Goal: Task Accomplishment & Management: Manage account settings

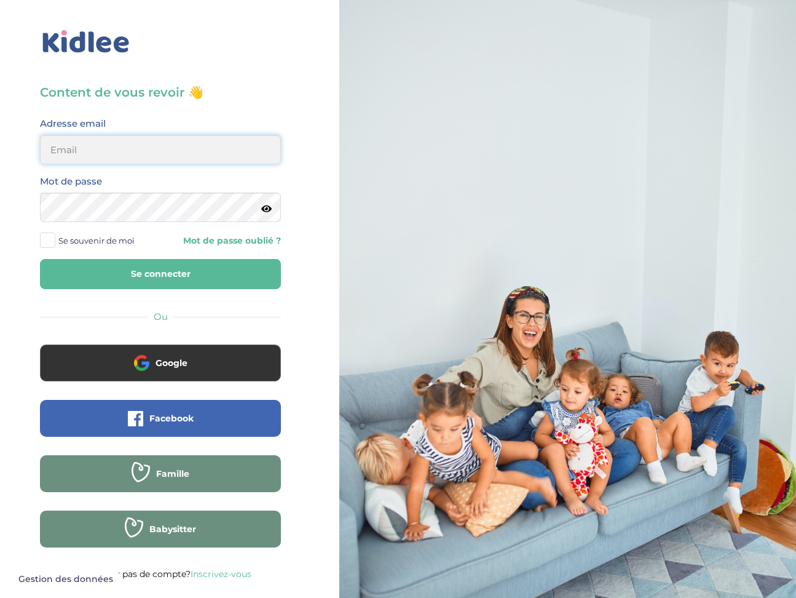
type input "jeremylucasparis@gmail.com"
click at [183, 271] on button "Se connecter" at bounding box center [160, 274] width 241 height 30
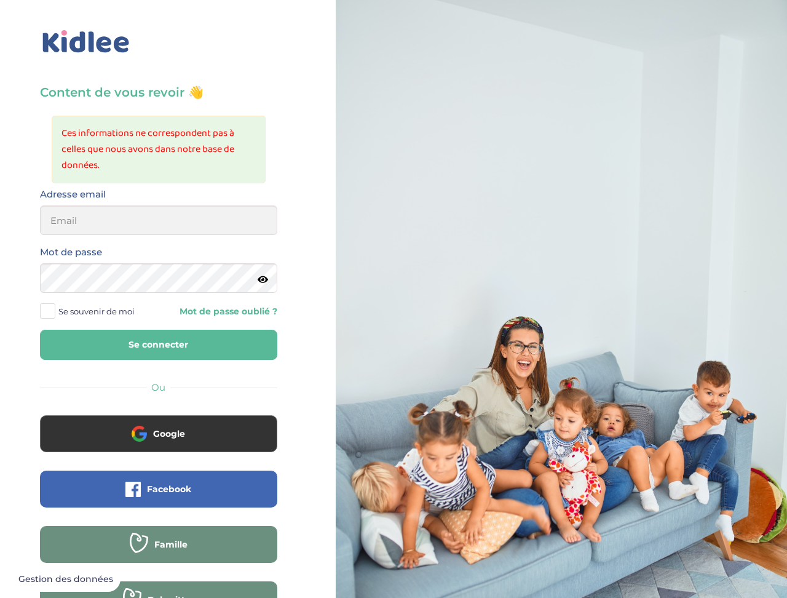
click at [292, 175] on div "Content de vous revoir 👋 Ces informations ne correspondent pas à celles que nou…" at bounding box center [159, 329] width 336 height 659
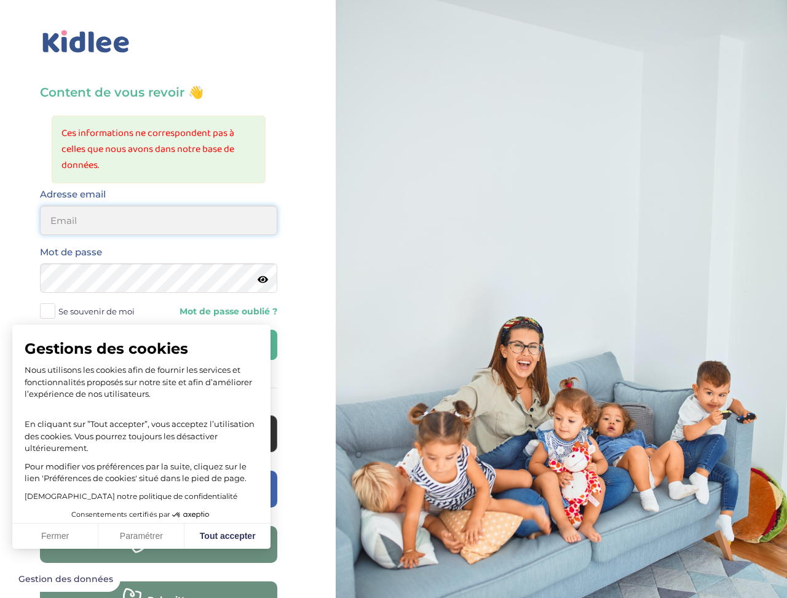
click at [188, 215] on input "email" at bounding box center [158, 220] width 237 height 30
type input "jeremylucasparis@gmail.com"
click at [78, 539] on button "Fermer" at bounding box center [55, 536] width 86 height 26
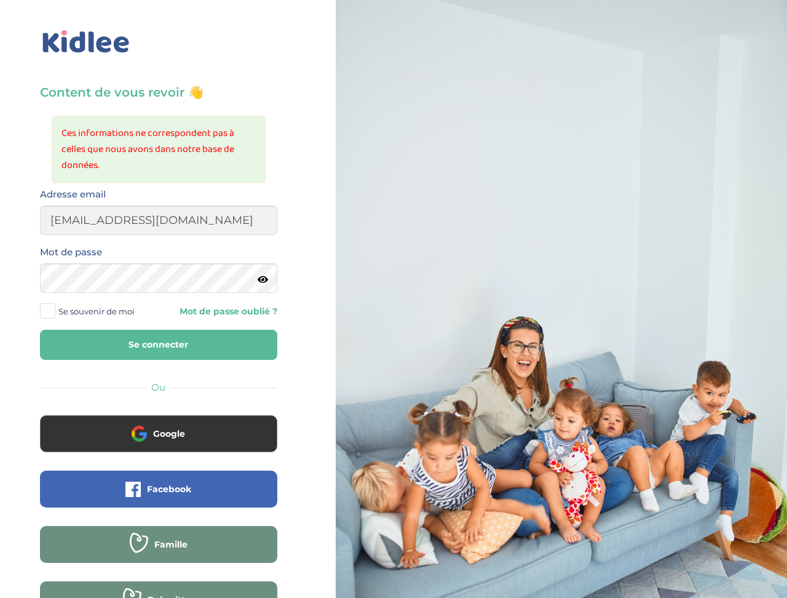
click at [265, 277] on icon at bounding box center [263, 279] width 10 height 9
click at [267, 276] on icon at bounding box center [262, 279] width 12 height 9
click at [129, 347] on button "Se connecter" at bounding box center [158, 345] width 237 height 30
click at [262, 280] on icon at bounding box center [263, 279] width 10 height 9
click at [232, 215] on input "email" at bounding box center [158, 220] width 237 height 30
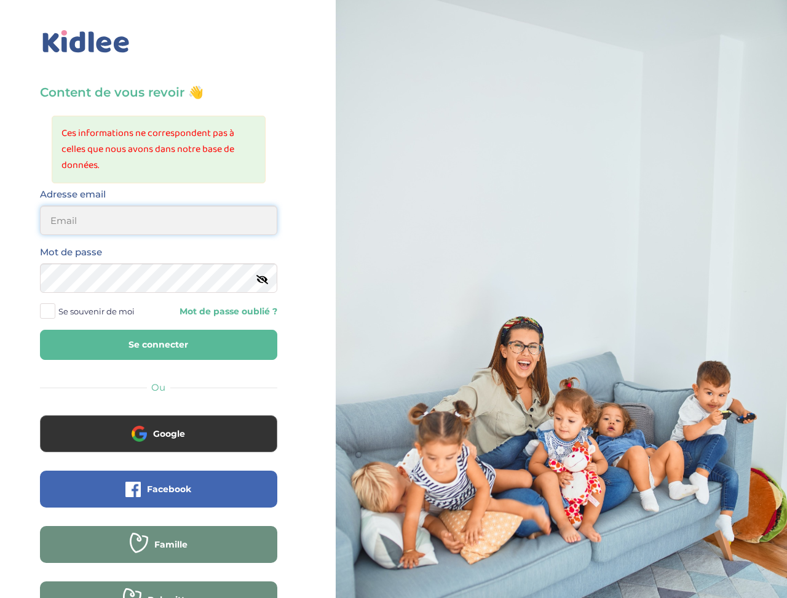
type input "[EMAIL_ADDRESS][DOMAIN_NAME]"
click at [213, 312] on link "Mot de passe oublié ?" at bounding box center [222, 312] width 109 height 12
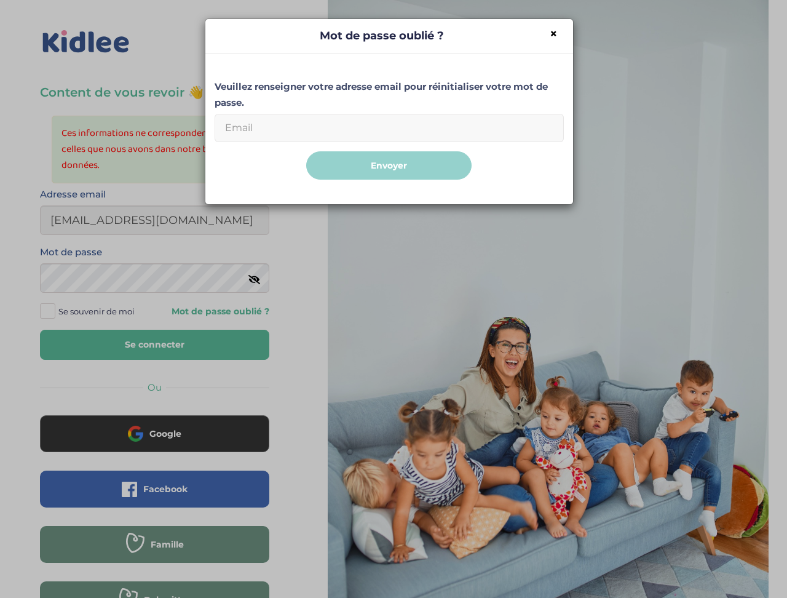
drag, startPoint x: 393, startPoint y: 125, endPoint x: 392, endPoint y: 104, distance: 21.6
click at [394, 125] on input "Email" at bounding box center [389, 128] width 349 height 28
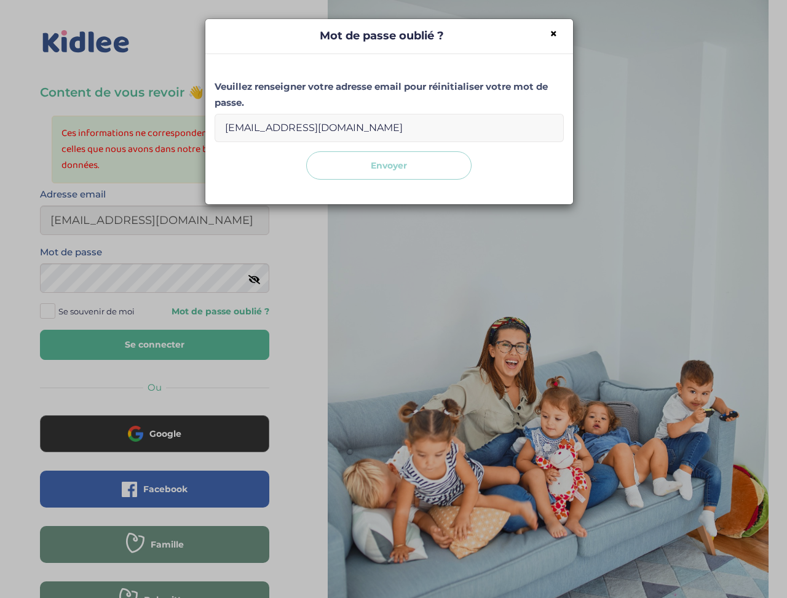
type input "jeremylucasparis@gmail.com"
click at [443, 165] on button "Envoyer" at bounding box center [388, 165] width 165 height 29
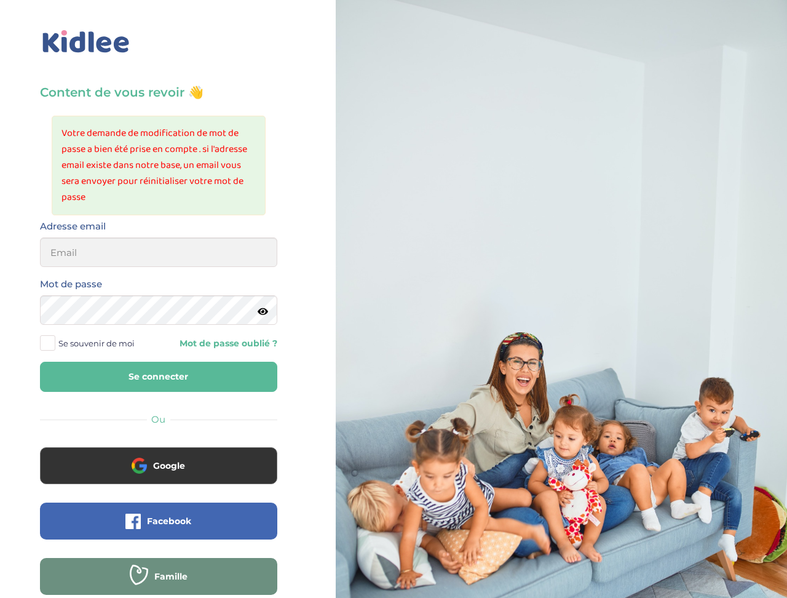
drag, startPoint x: 300, startPoint y: 114, endPoint x: 301, endPoint y: 96, distance: 17.9
click at [299, 114] on div "Content de vous revoir 👋 Votre demande de modification de mot de passe a bien é…" at bounding box center [159, 345] width 336 height 691
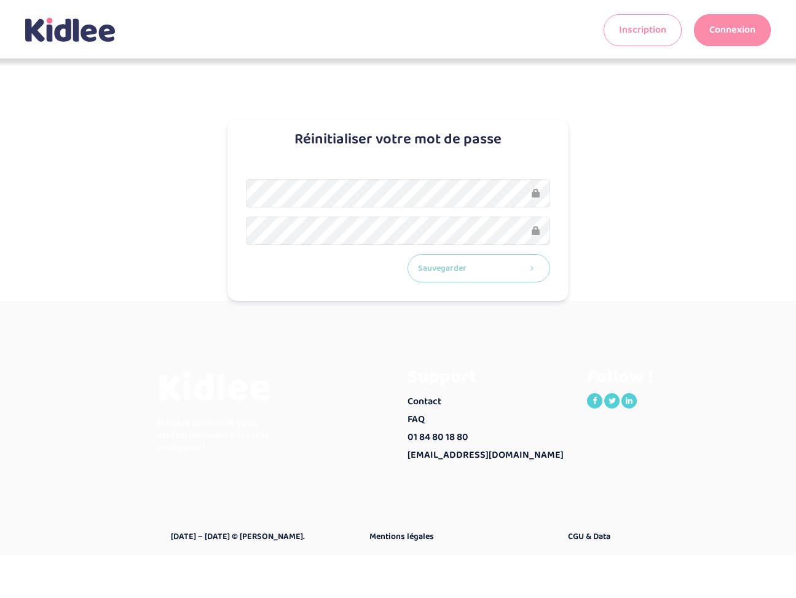
click at [486, 269] on button "Sauvegarder" at bounding box center [479, 268] width 143 height 29
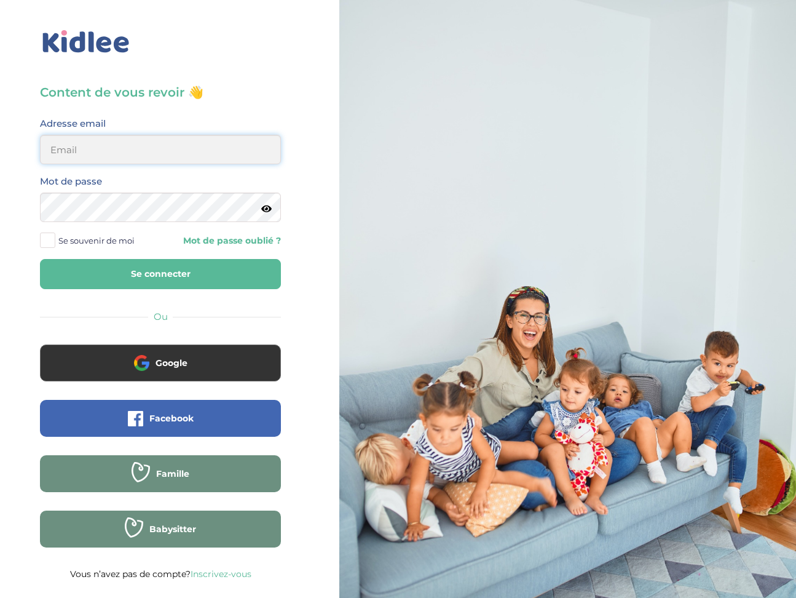
type input "[EMAIL_ADDRESS][DOMAIN_NAME]"
click at [212, 271] on button "Se connecter" at bounding box center [160, 274] width 241 height 30
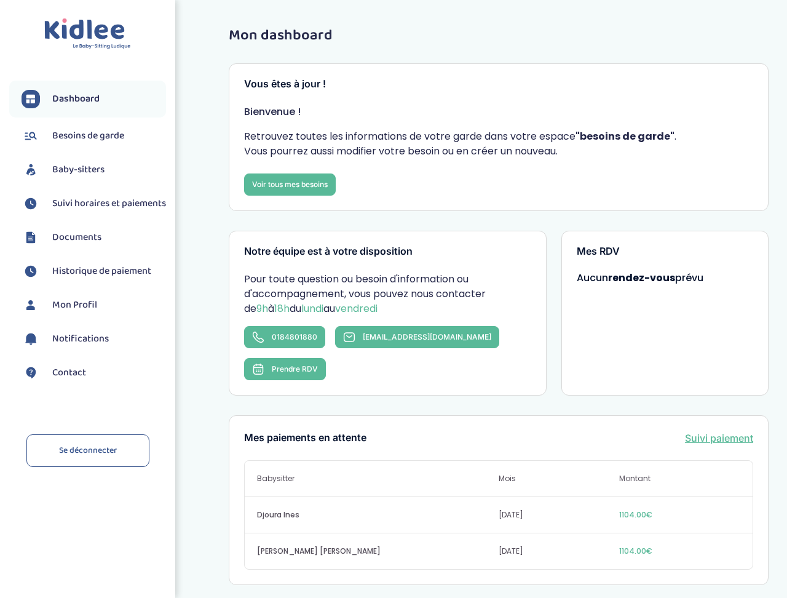
click at [101, 204] on span "Suivi horaires et paiements" at bounding box center [109, 203] width 114 height 15
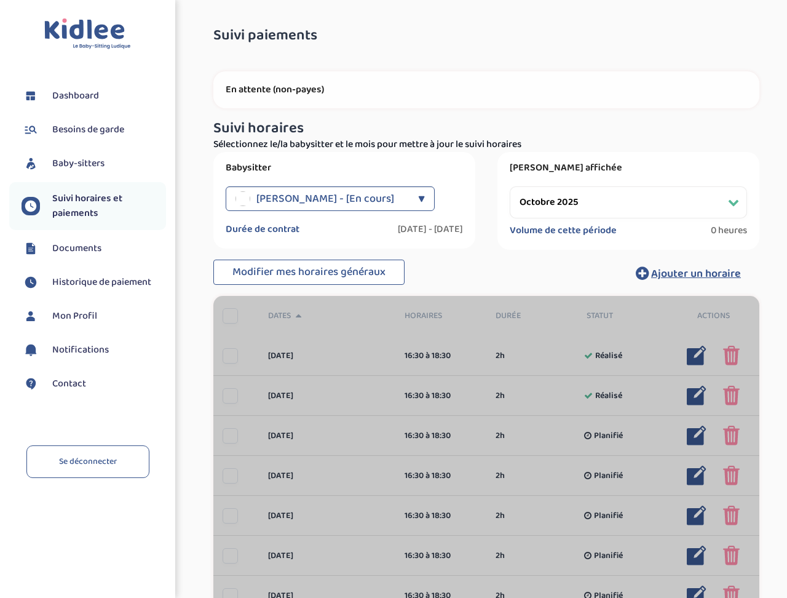
select select "octobre 2025"
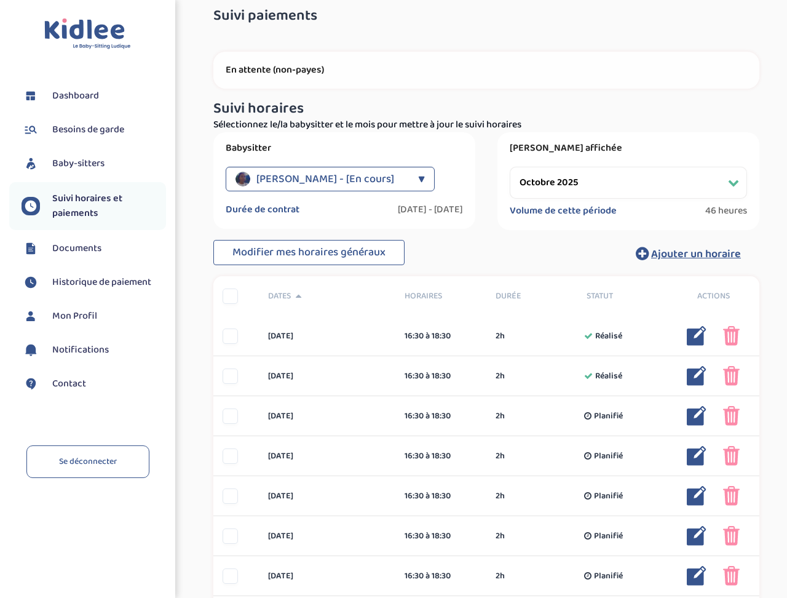
scroll to position [21, 0]
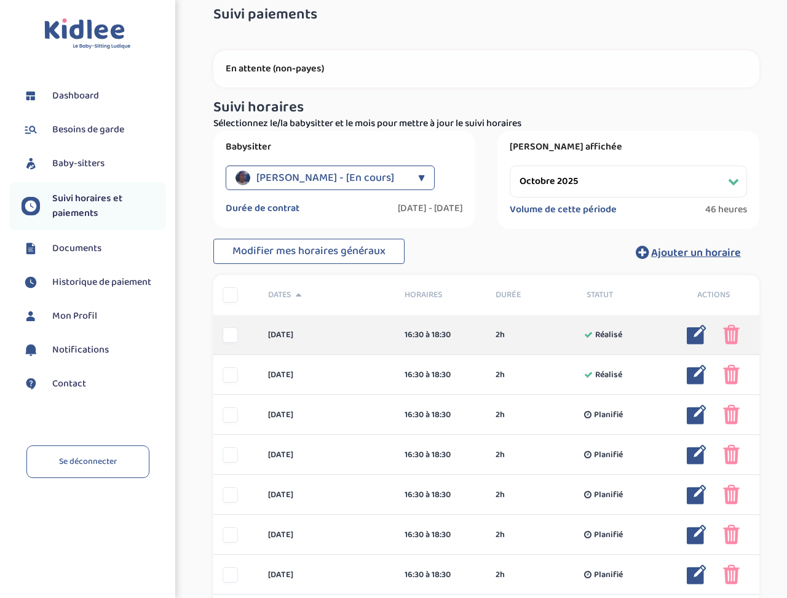
click at [228, 378] on div at bounding box center [230, 374] width 15 height 15
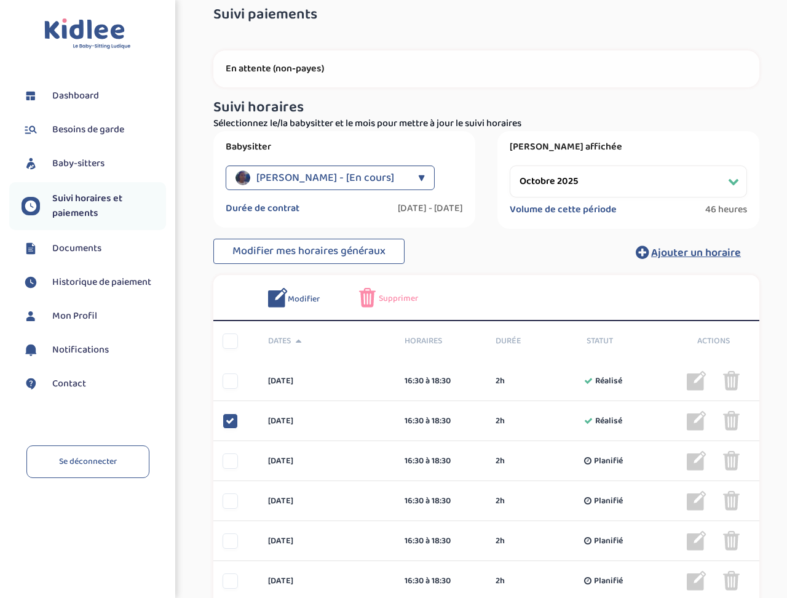
click at [390, 297] on span "Supprimer" at bounding box center [398, 298] width 39 height 13
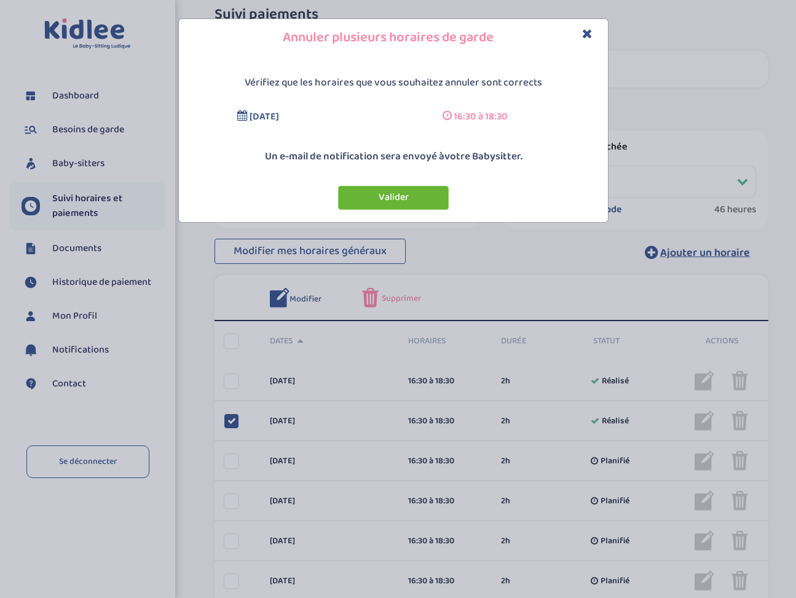
click at [404, 196] on button "Valider" at bounding box center [393, 198] width 111 height 24
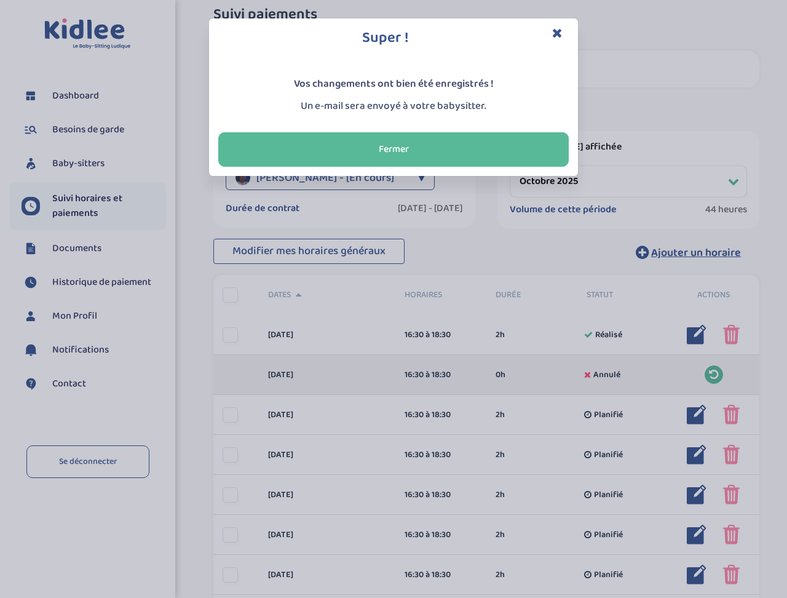
click at [558, 33] on icon "Close" at bounding box center [557, 32] width 10 height 13
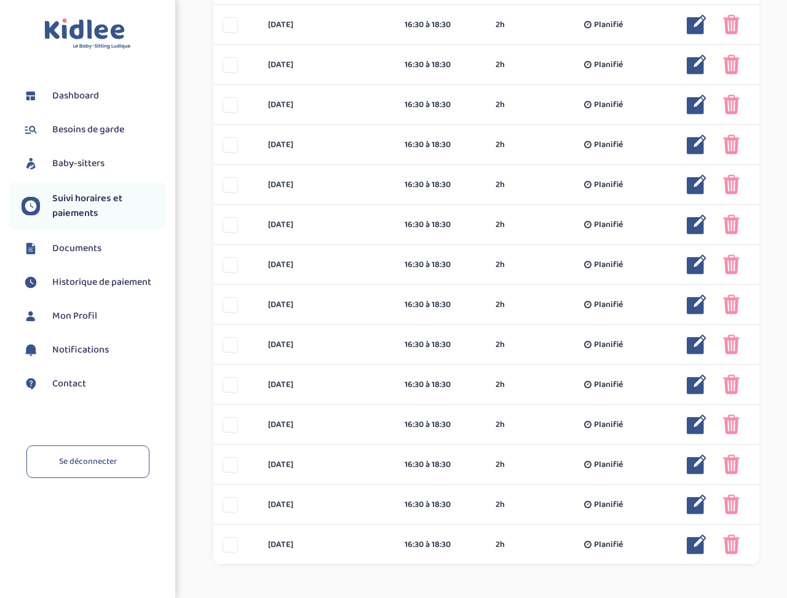
scroll to position [684, 0]
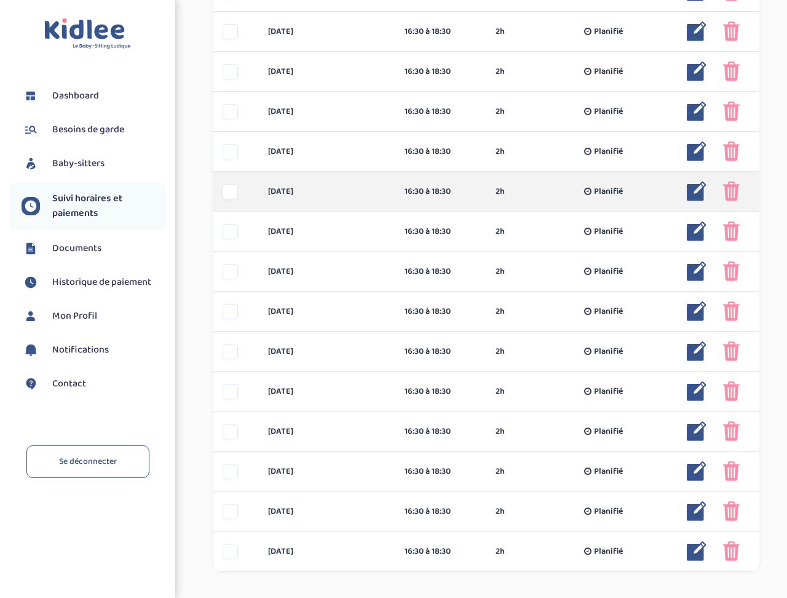
click at [232, 191] on div at bounding box center [230, 191] width 15 height 15
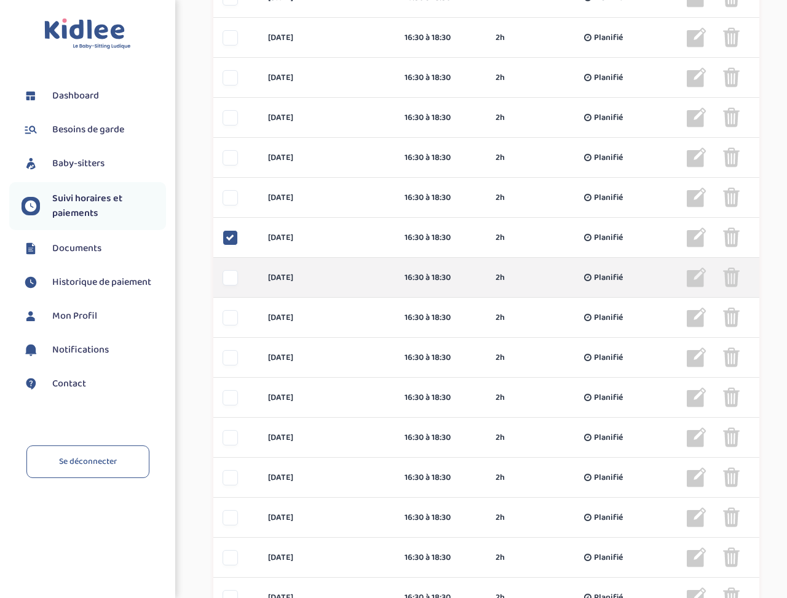
click at [232, 274] on div at bounding box center [230, 277] width 15 height 15
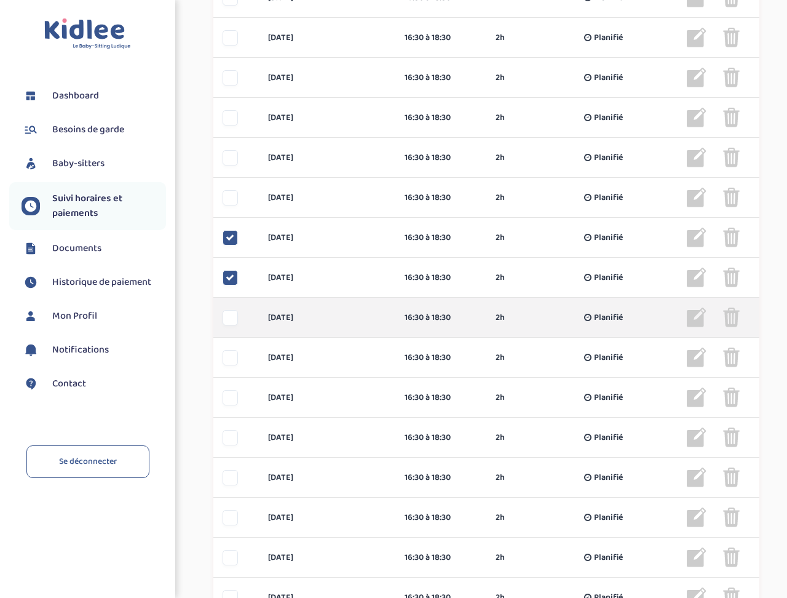
click at [233, 317] on div at bounding box center [230, 317] width 15 height 15
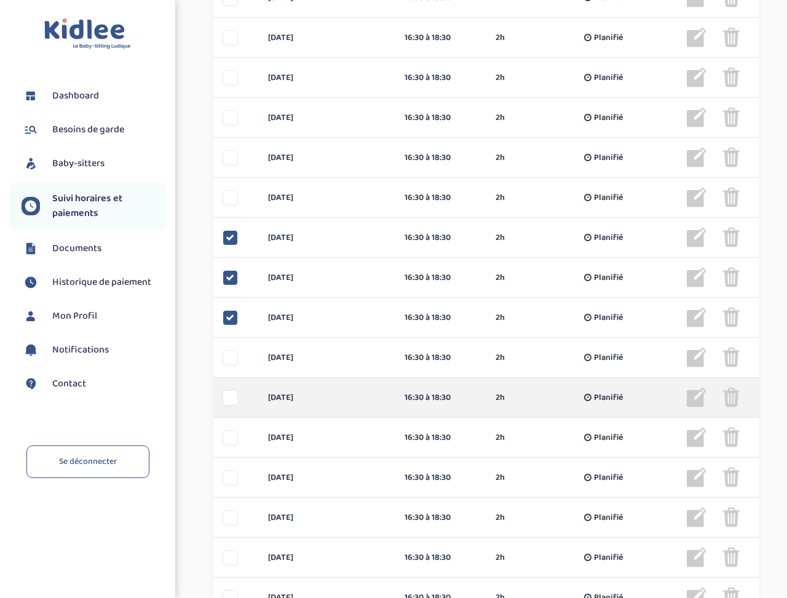
drag, startPoint x: 230, startPoint y: 366, endPoint x: 234, endPoint y: 384, distance: 18.3
click at [230, 366] on div "[DATE] 16:30 à 18:30 2h Planifié 2h Planifié ... Modifier Supprimer" at bounding box center [486, 358] width 546 height 40
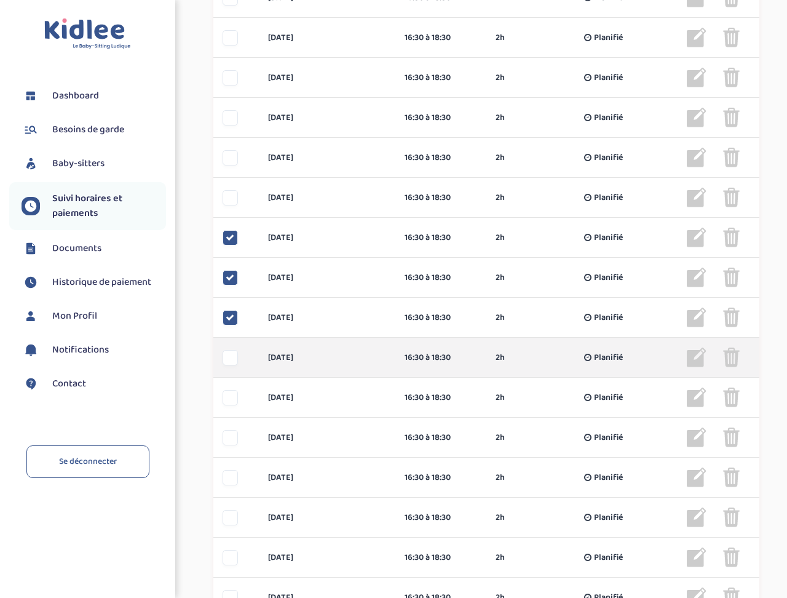
click at [235, 360] on div at bounding box center [230, 357] width 15 height 15
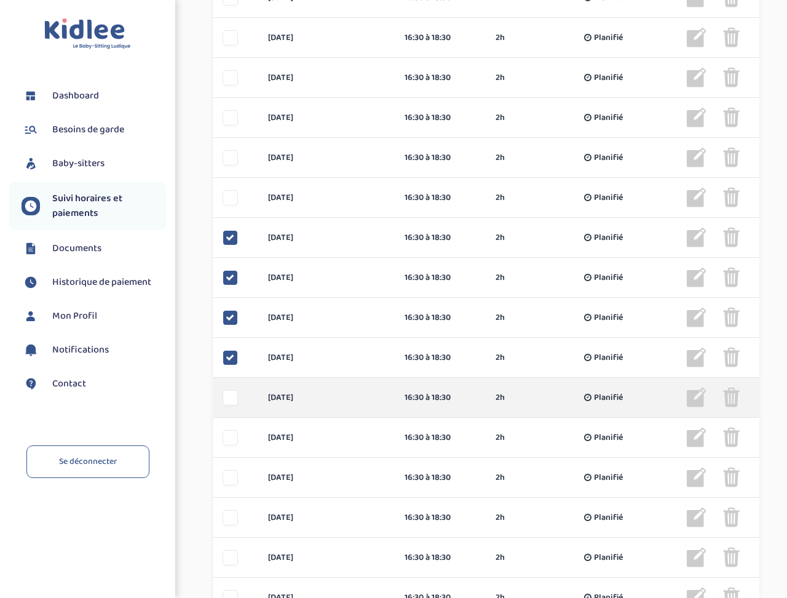
drag, startPoint x: 234, startPoint y: 396, endPoint x: 232, endPoint y: 406, distance: 9.9
click at [234, 396] on div at bounding box center [230, 397] width 15 height 15
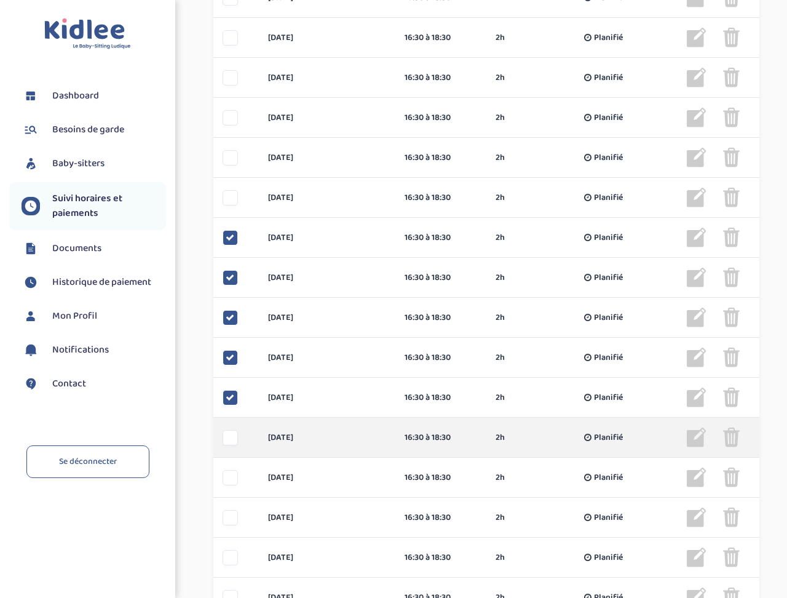
click at [228, 436] on div at bounding box center [230, 437] width 15 height 15
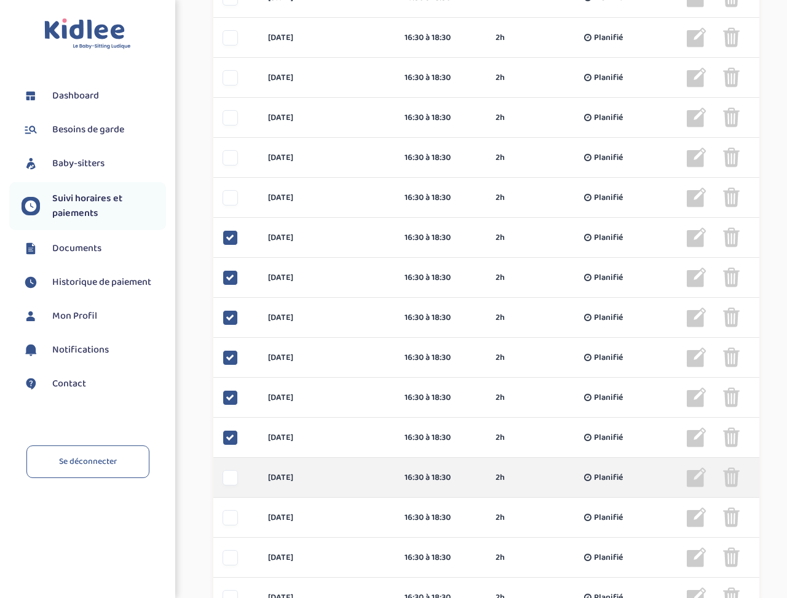
click at [230, 480] on div at bounding box center [230, 477] width 15 height 15
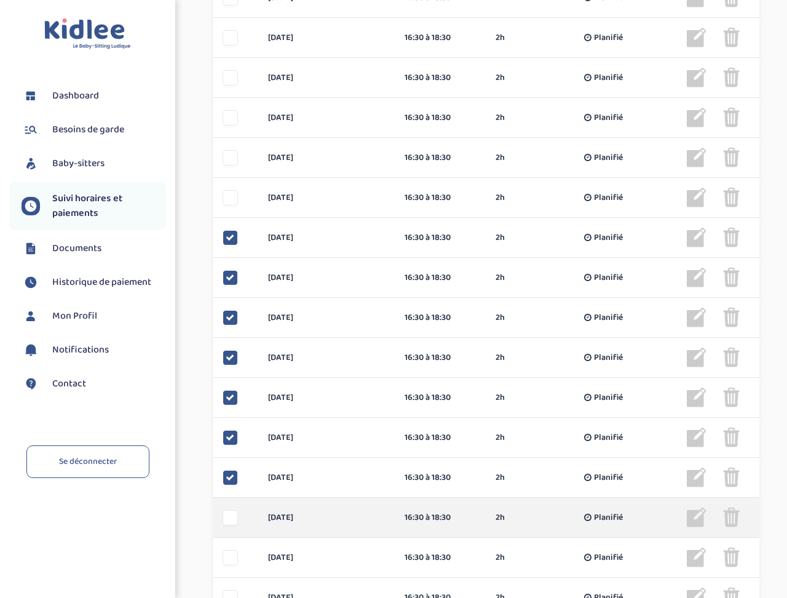
click at [228, 521] on div at bounding box center [230, 517] width 15 height 15
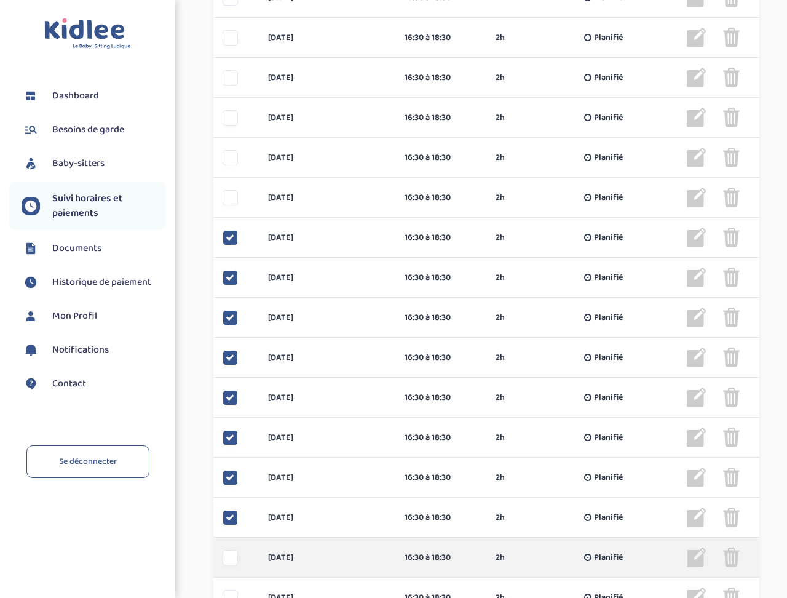
drag, startPoint x: 228, startPoint y: 556, endPoint x: 243, endPoint y: 537, distance: 24.1
click at [229, 556] on div at bounding box center [230, 557] width 15 height 15
